Goal: Find specific page/section: Find specific page/section

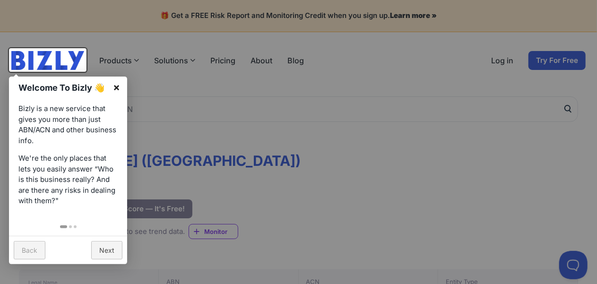
click at [117, 88] on link "×" at bounding box center [116, 87] width 21 height 21
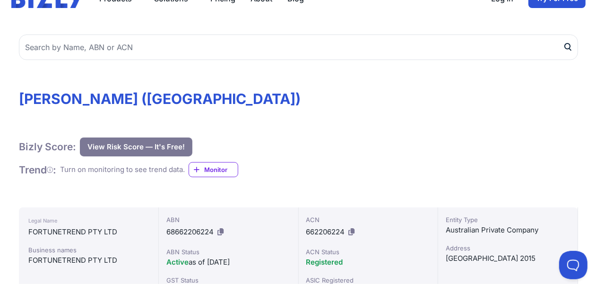
scroll to position [47, 0]
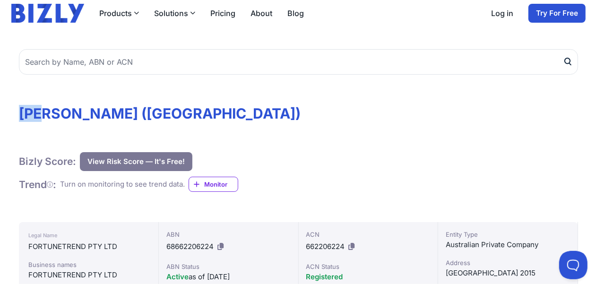
drag, startPoint x: 19, startPoint y: 115, endPoint x: 69, endPoint y: 119, distance: 50.3
click at [57, 117] on h1 "[PERSON_NAME] ([GEOGRAPHIC_DATA])" at bounding box center [298, 113] width 559 height 17
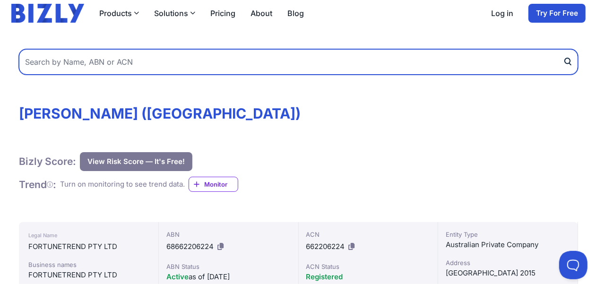
click at [57, 49] on input "text" at bounding box center [298, 62] width 559 height 26
type input "[PERSON_NAME] north shore"
click at [563, 49] on button "submit" at bounding box center [570, 62] width 15 height 26
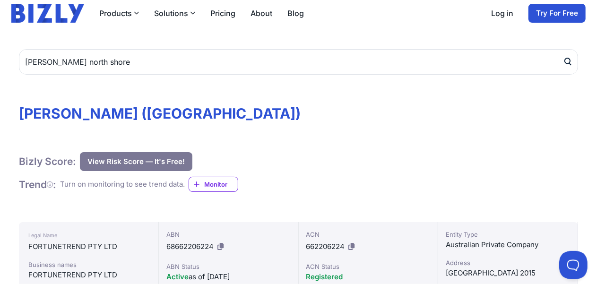
click at [567, 64] on icon "submit" at bounding box center [567, 62] width 9 height 10
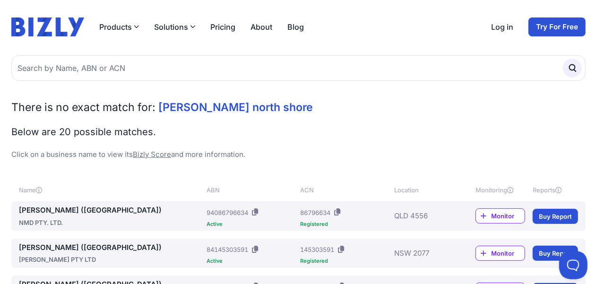
scroll to position [95, 0]
